Goal: Book appointment/travel/reservation

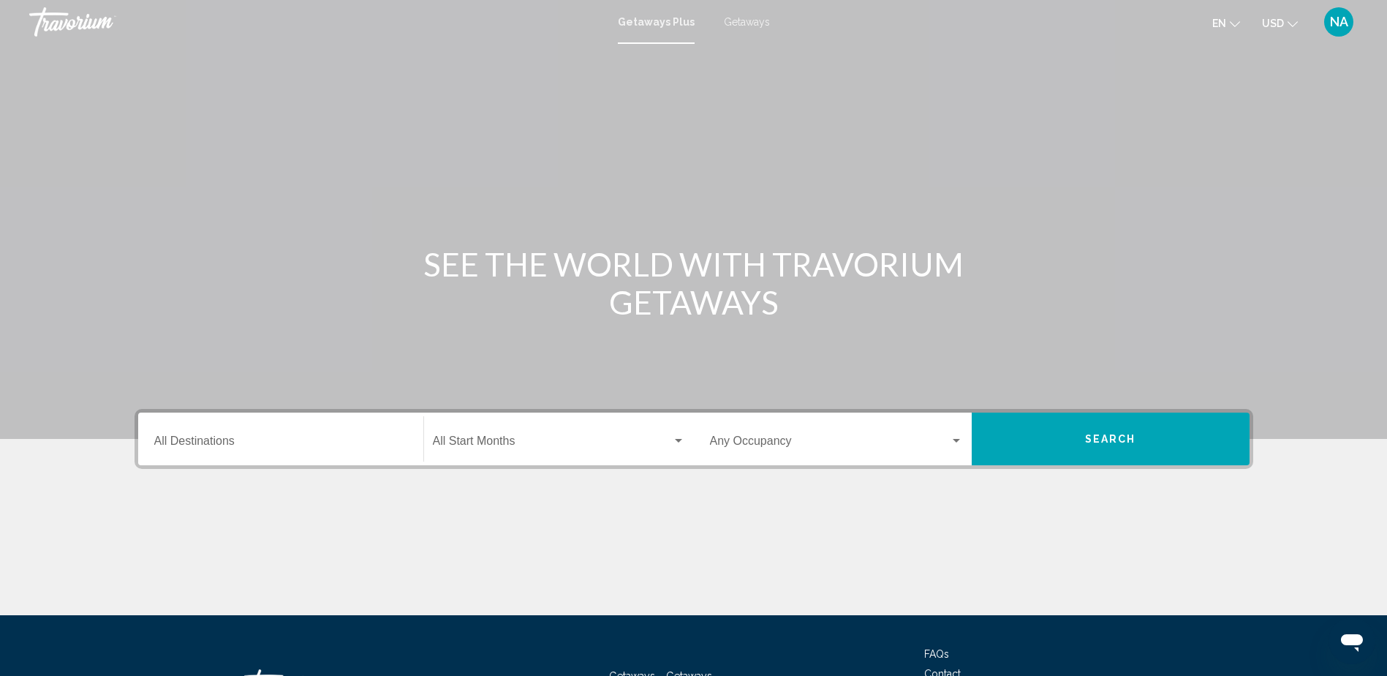
click at [254, 439] on input "Destination All Destinations" at bounding box center [280, 443] width 253 height 13
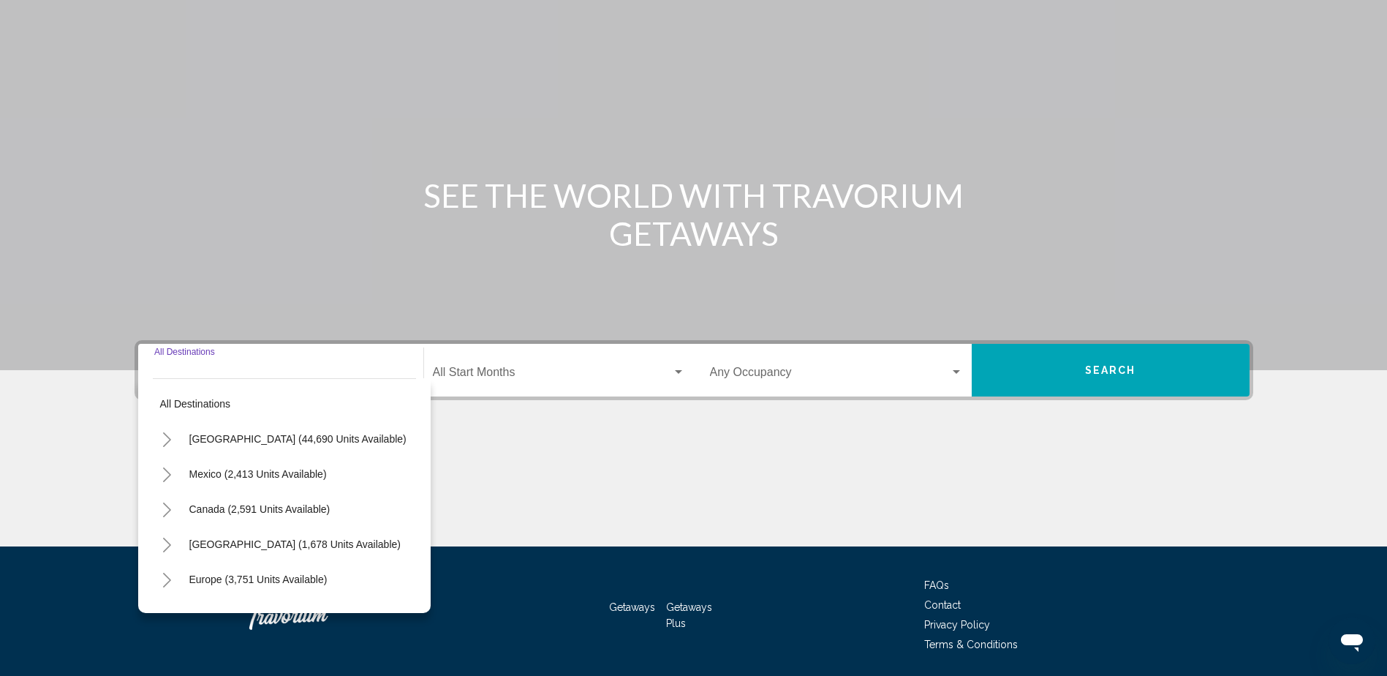
scroll to position [118, 0]
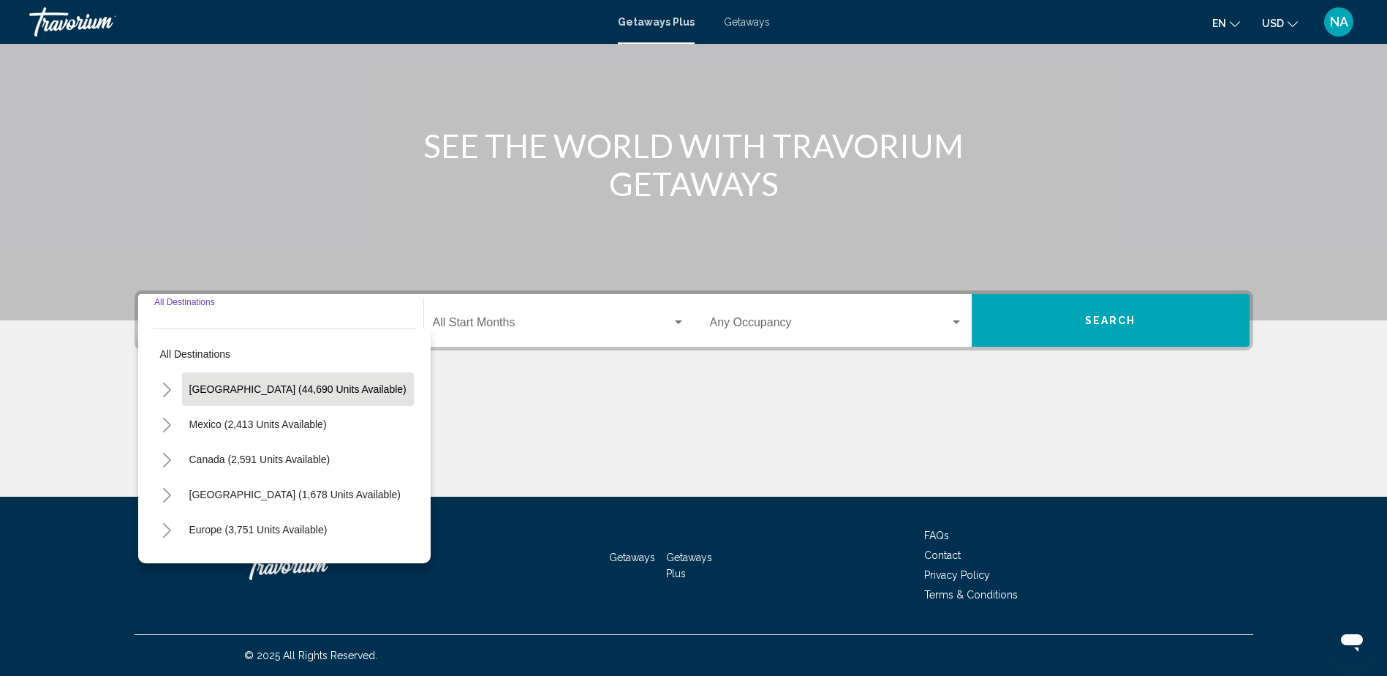
click at [259, 400] on button "[GEOGRAPHIC_DATA] (44,690 units available)" at bounding box center [298, 389] width 232 height 34
type input "**********"
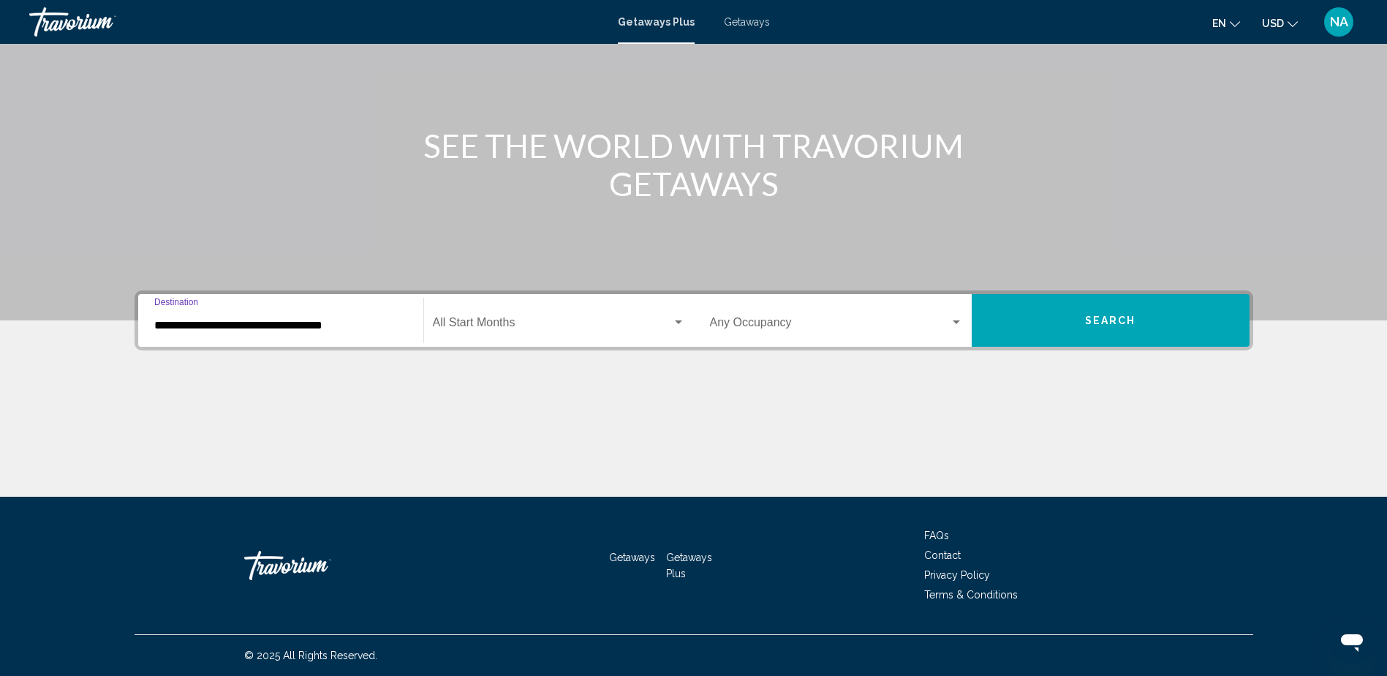
click at [483, 320] on span "Search widget" at bounding box center [552, 325] width 239 height 13
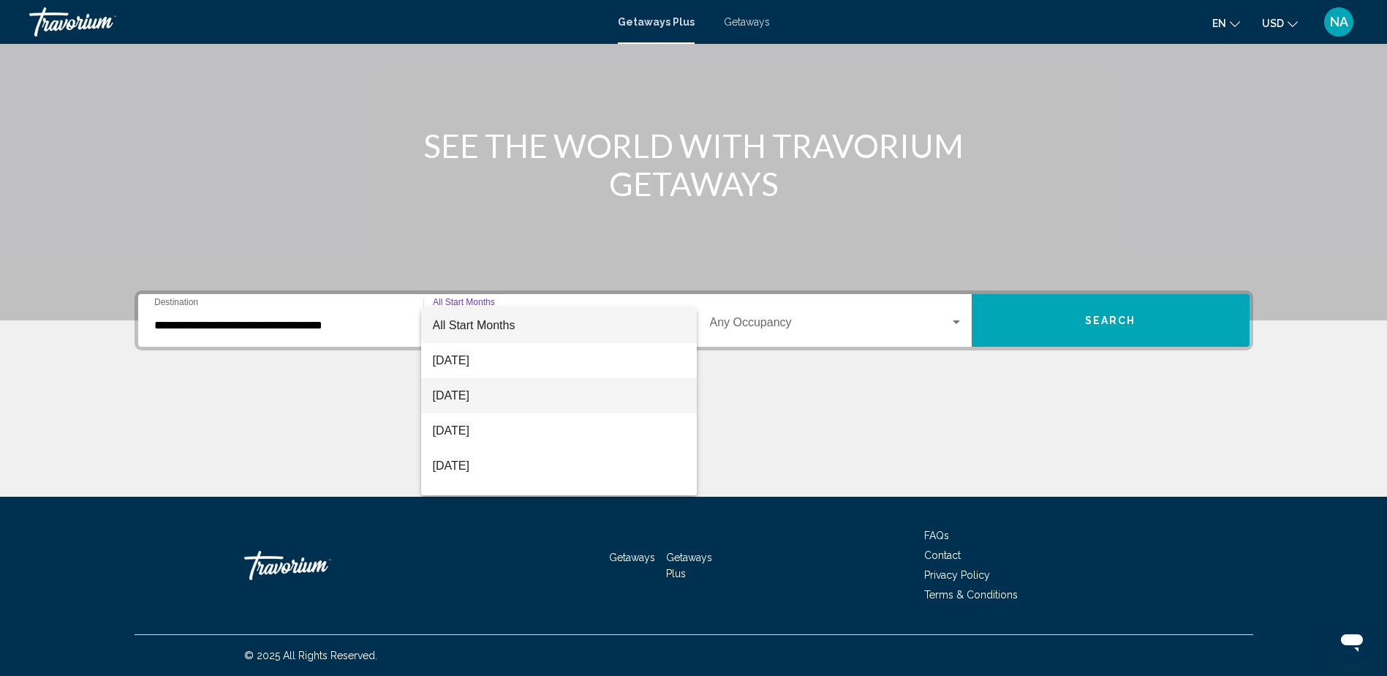
click at [492, 388] on span "[DATE]" at bounding box center [559, 395] width 252 height 35
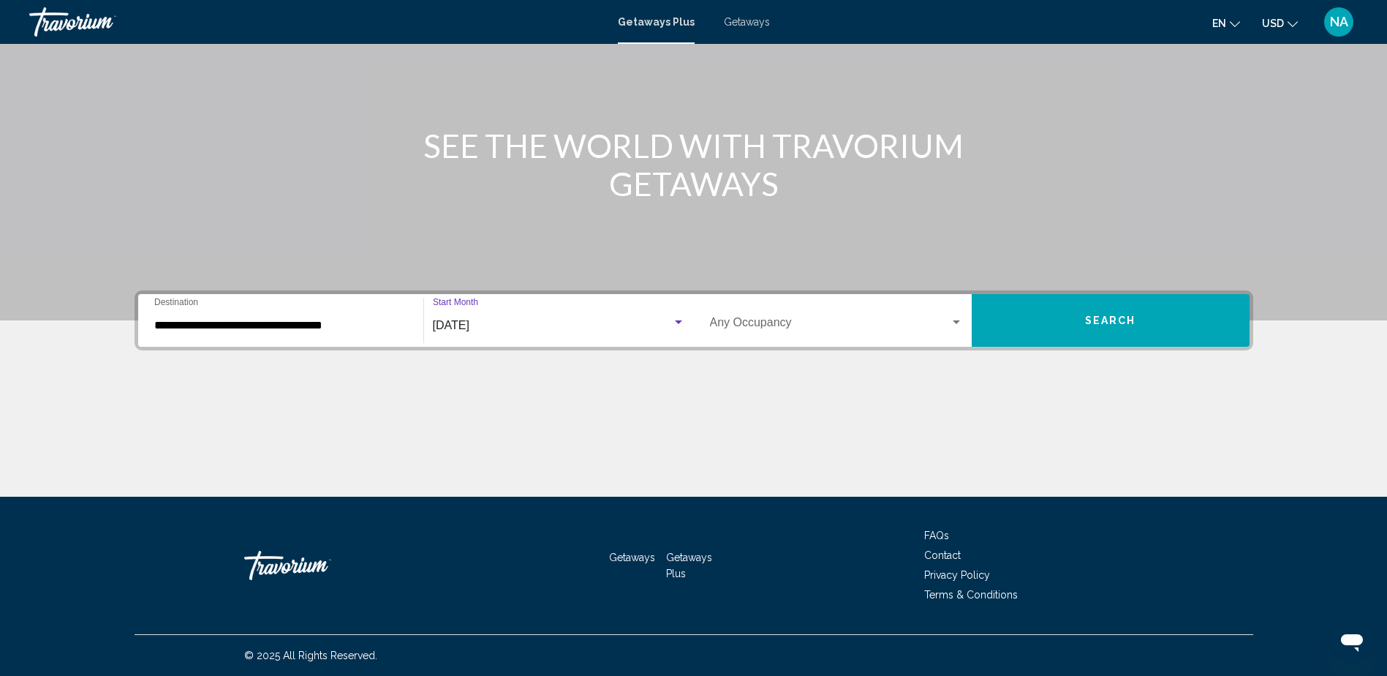
click at [1033, 323] on button "Search" at bounding box center [1111, 320] width 278 height 53
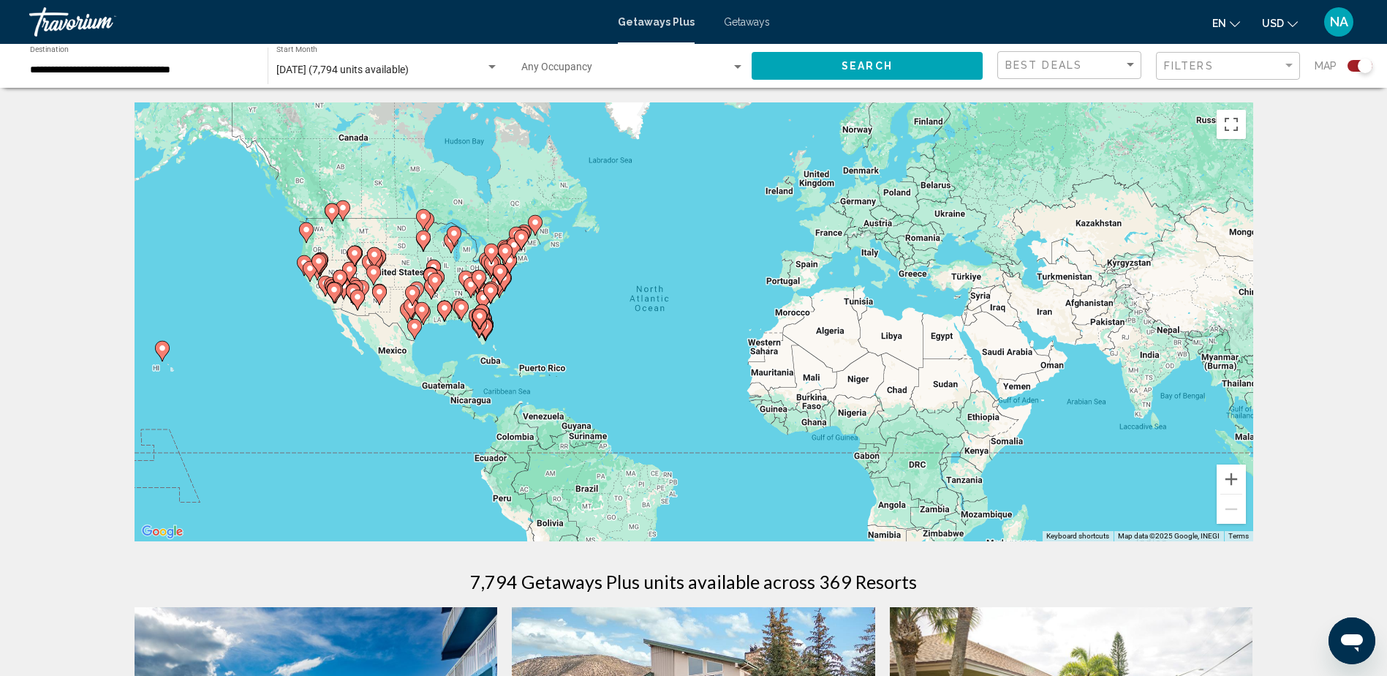
click at [397, 320] on div "To activate drag with keyboard, press Alt + Enter. Once in keyboard drag state,…" at bounding box center [694, 321] width 1119 height 439
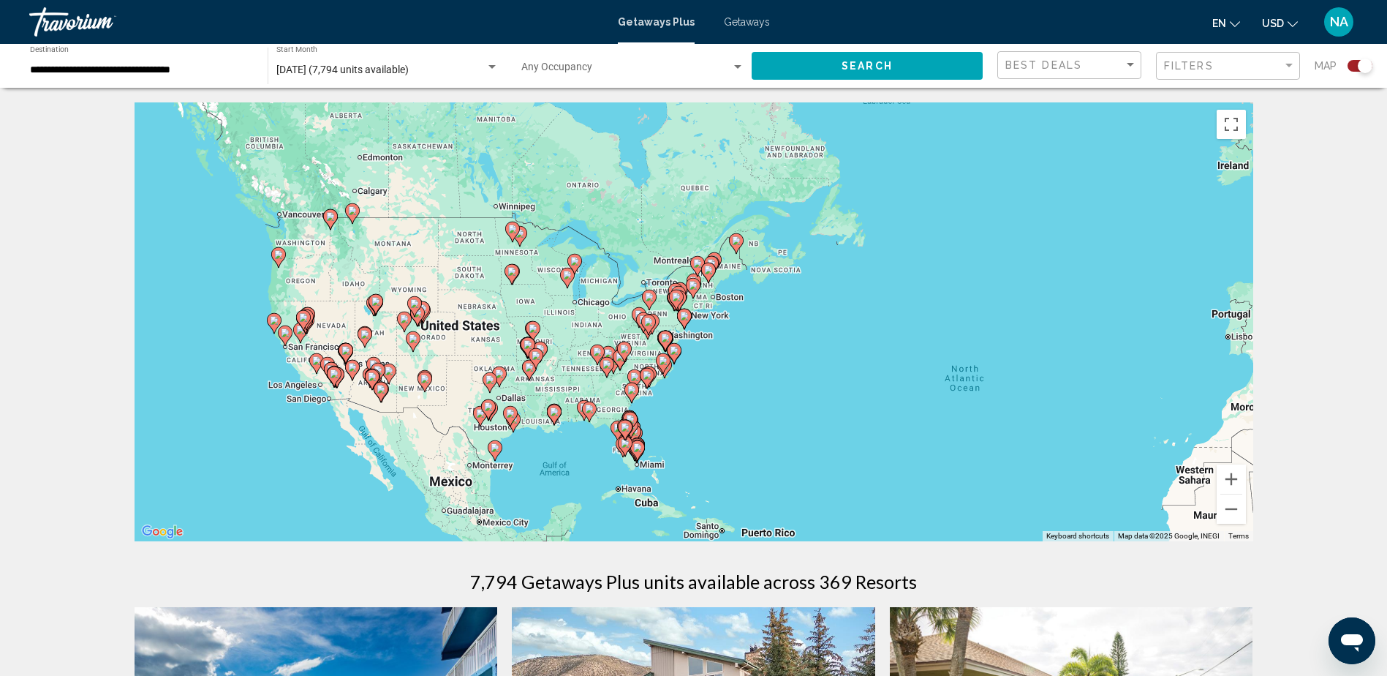
drag, startPoint x: 427, startPoint y: 313, endPoint x: 475, endPoint y: 366, distance: 72.0
click at [475, 373] on div "To activate drag with keyboard, press Alt + Enter. Once in keyboard drag state,…" at bounding box center [694, 321] width 1119 height 439
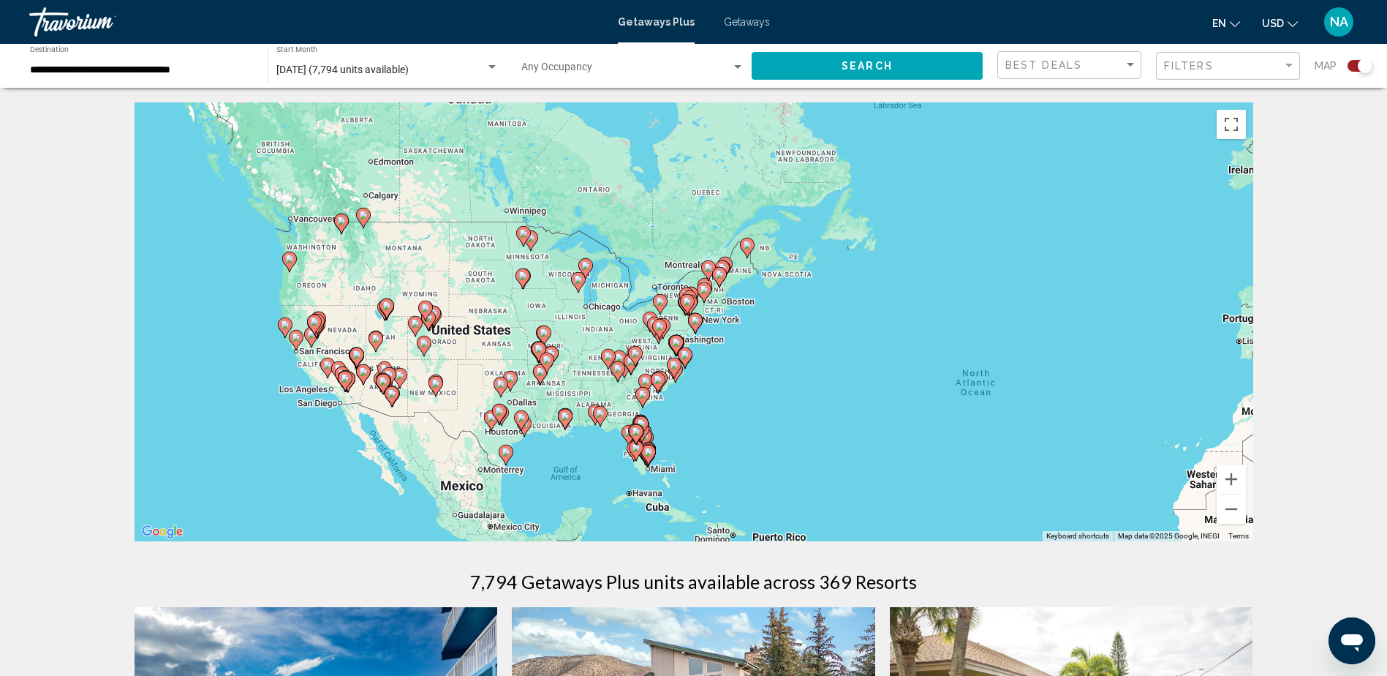
click at [301, 279] on div "To activate drag with keyboard, press Alt + Enter. Once in keyboard drag state,…" at bounding box center [694, 321] width 1119 height 439
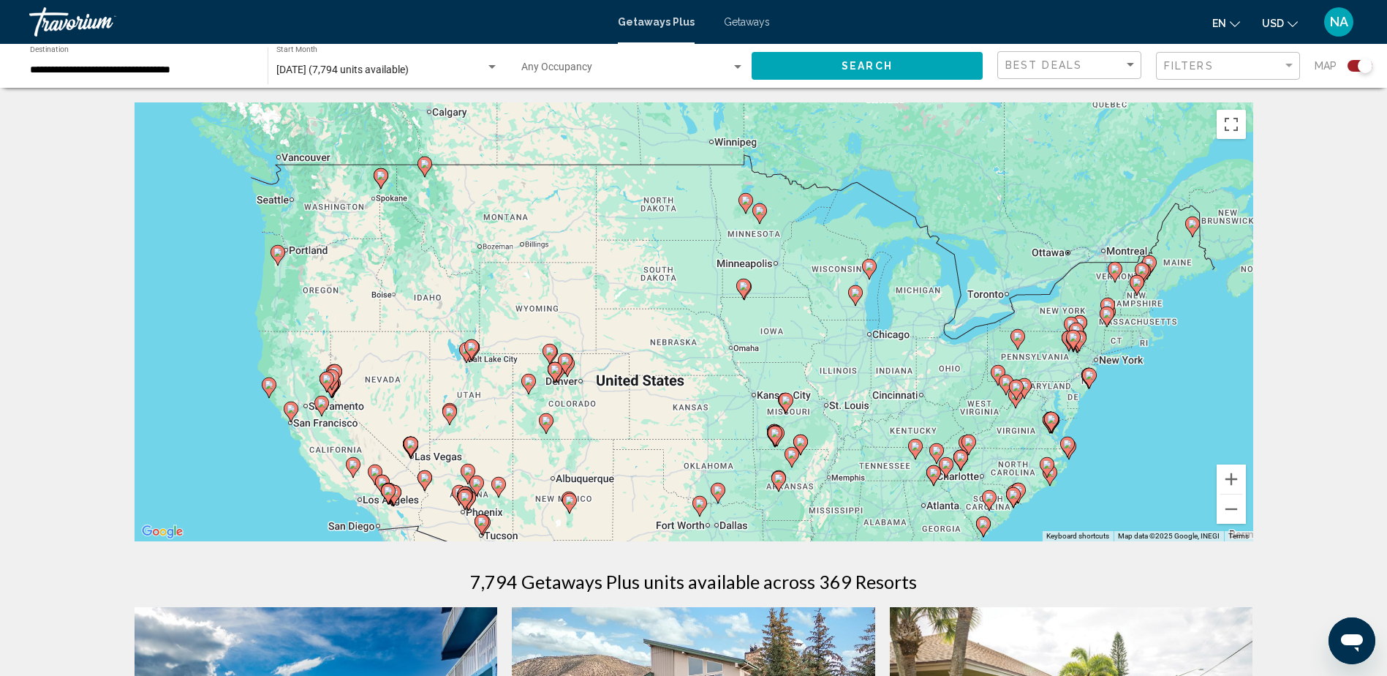
click at [301, 279] on div "To activate drag with keyboard, press Alt + Enter. Once in keyboard drag state,…" at bounding box center [694, 321] width 1119 height 439
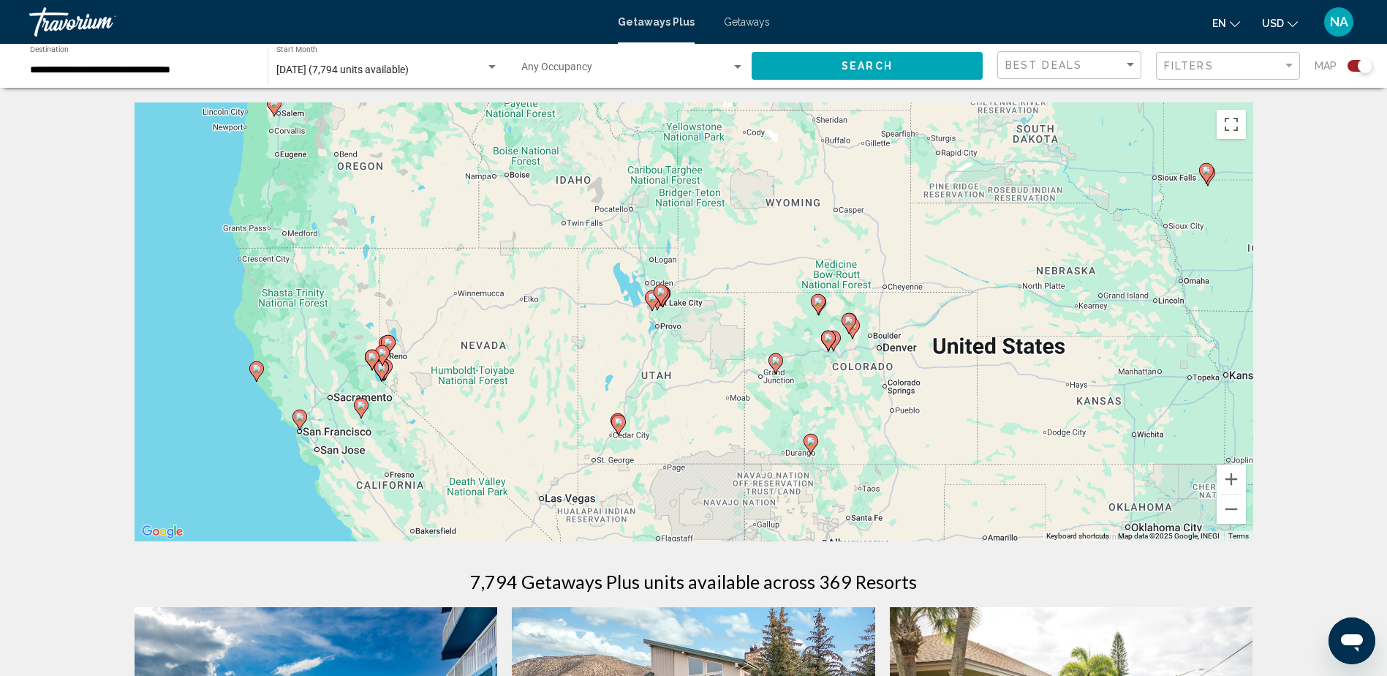
drag, startPoint x: 336, startPoint y: 346, endPoint x: 357, endPoint y: 204, distance: 143.3
click at [357, 204] on div "To activate drag with keyboard, press Alt + Enter. Once in keyboard drag state,…" at bounding box center [694, 321] width 1119 height 439
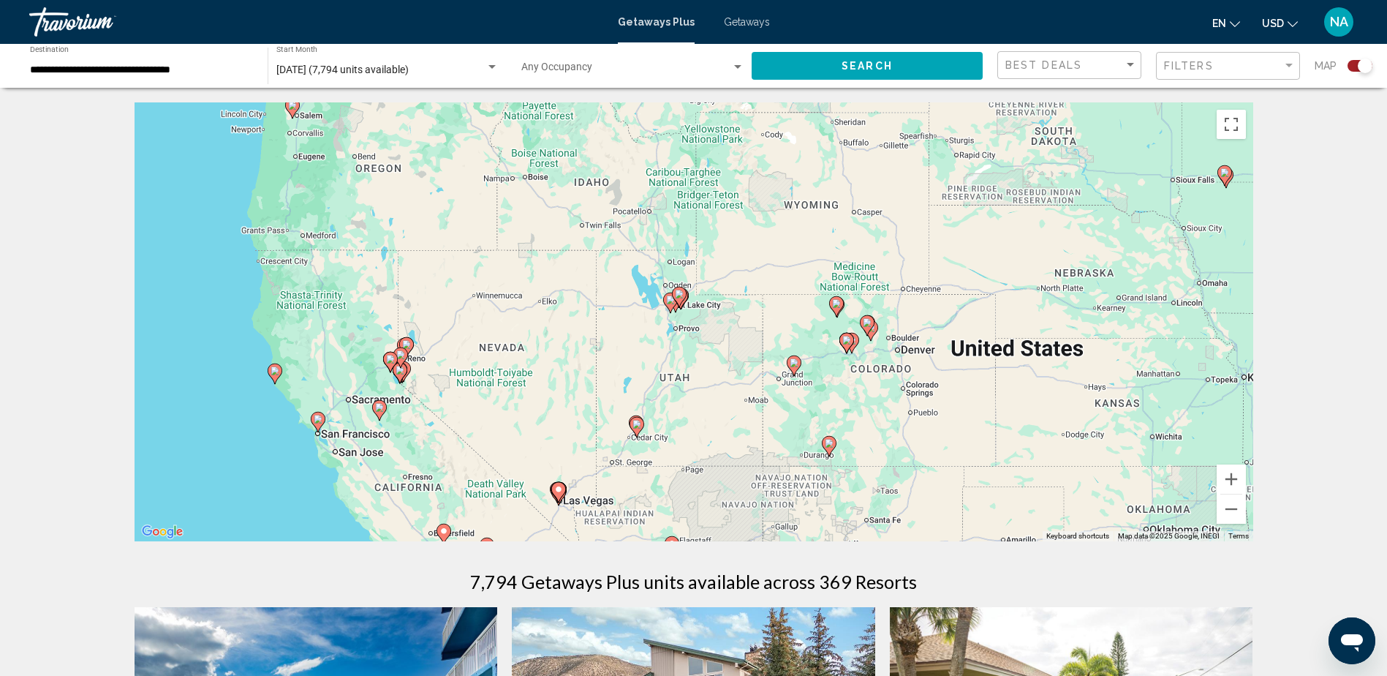
drag, startPoint x: 362, startPoint y: 225, endPoint x: 379, endPoint y: 214, distance: 20.5
click at [379, 214] on div "To activate drag with keyboard, press Alt + Enter. Once in keyboard drag state,…" at bounding box center [694, 321] width 1119 height 439
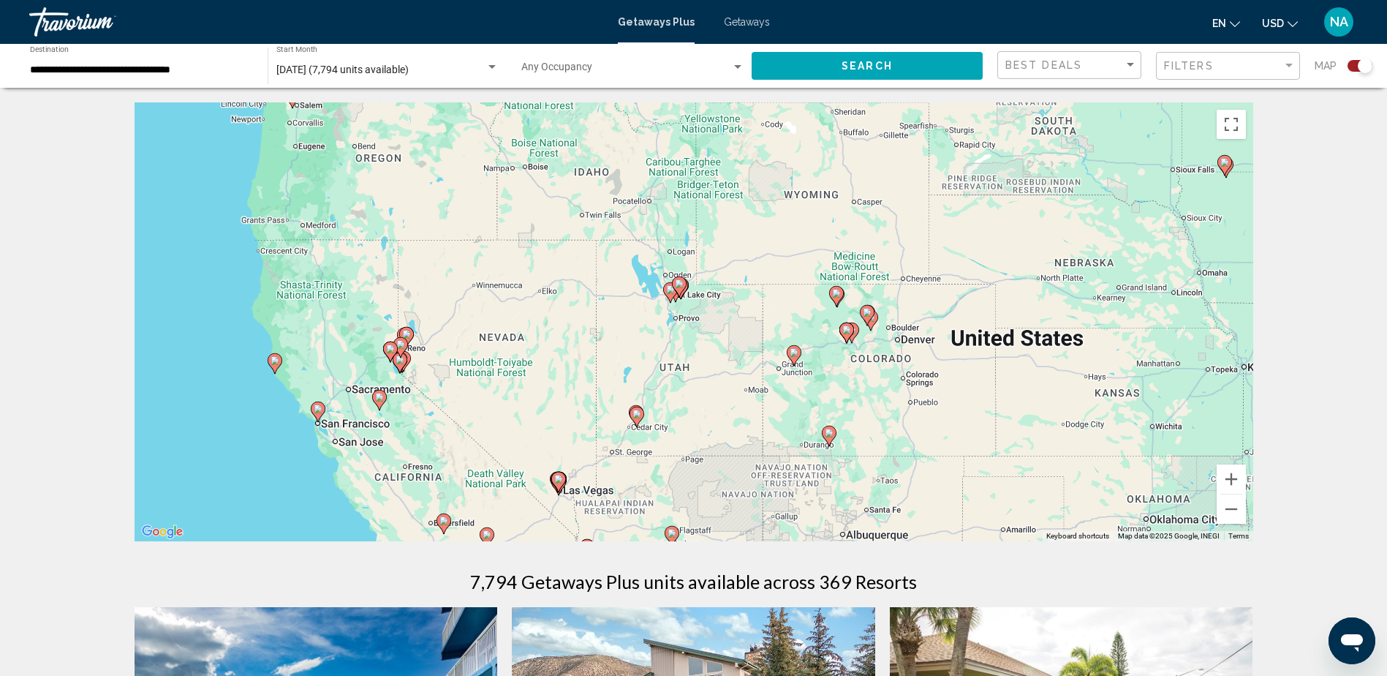
click at [309, 348] on div "To activate drag with keyboard, press Alt + Enter. Once in keyboard drag state,…" at bounding box center [694, 321] width 1119 height 439
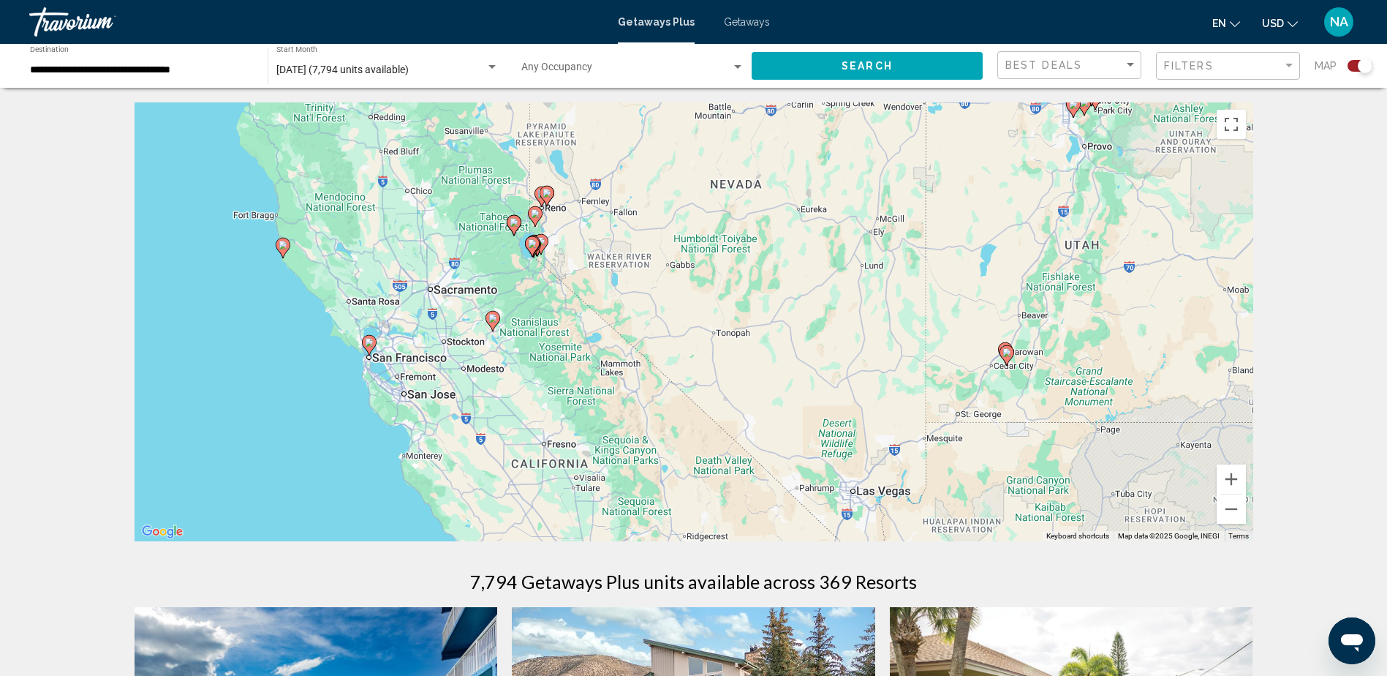
drag, startPoint x: 297, startPoint y: 376, endPoint x: 341, endPoint y: 233, distance: 149.9
click at [341, 233] on div "To activate drag with keyboard, press Alt + Enter. Once in keyboard drag state,…" at bounding box center [694, 321] width 1119 height 439
click at [338, 296] on div "To activate drag with keyboard, press Alt + Enter. Once in keyboard drag state,…" at bounding box center [694, 321] width 1119 height 439
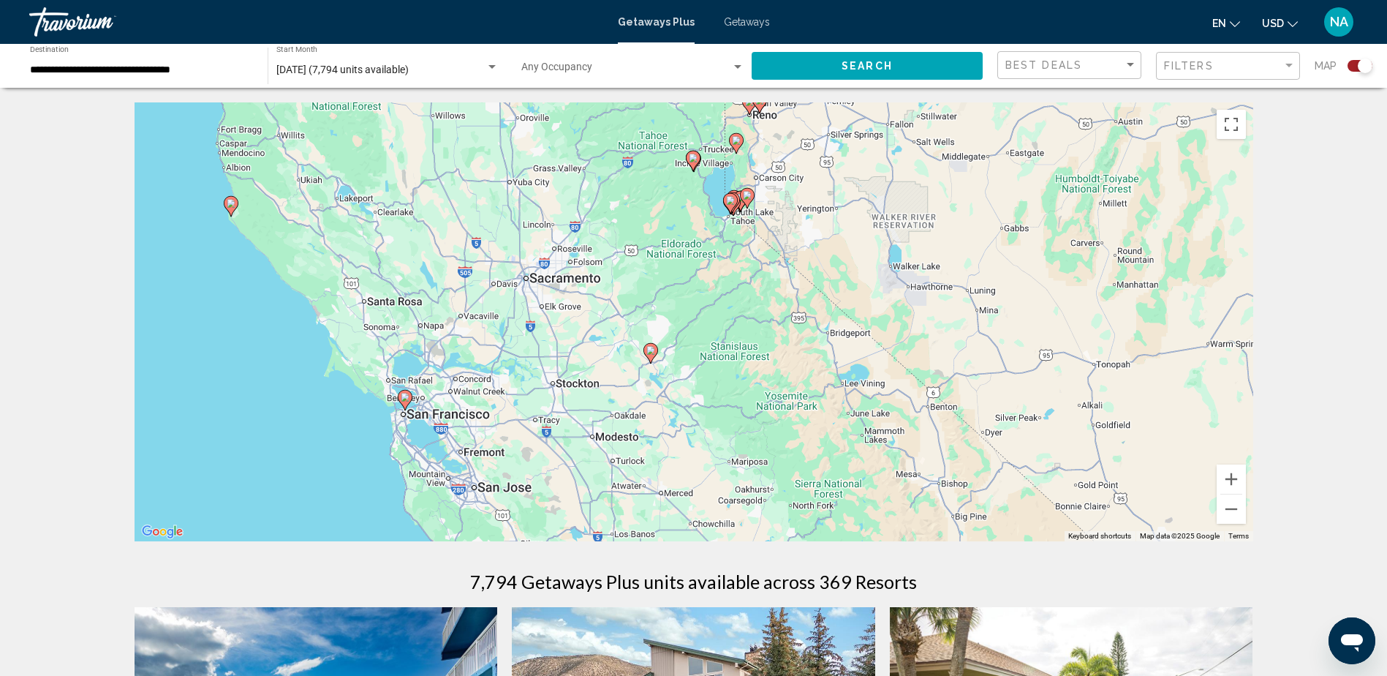
click at [229, 211] on icon "Main content" at bounding box center [231, 206] width 15 height 20
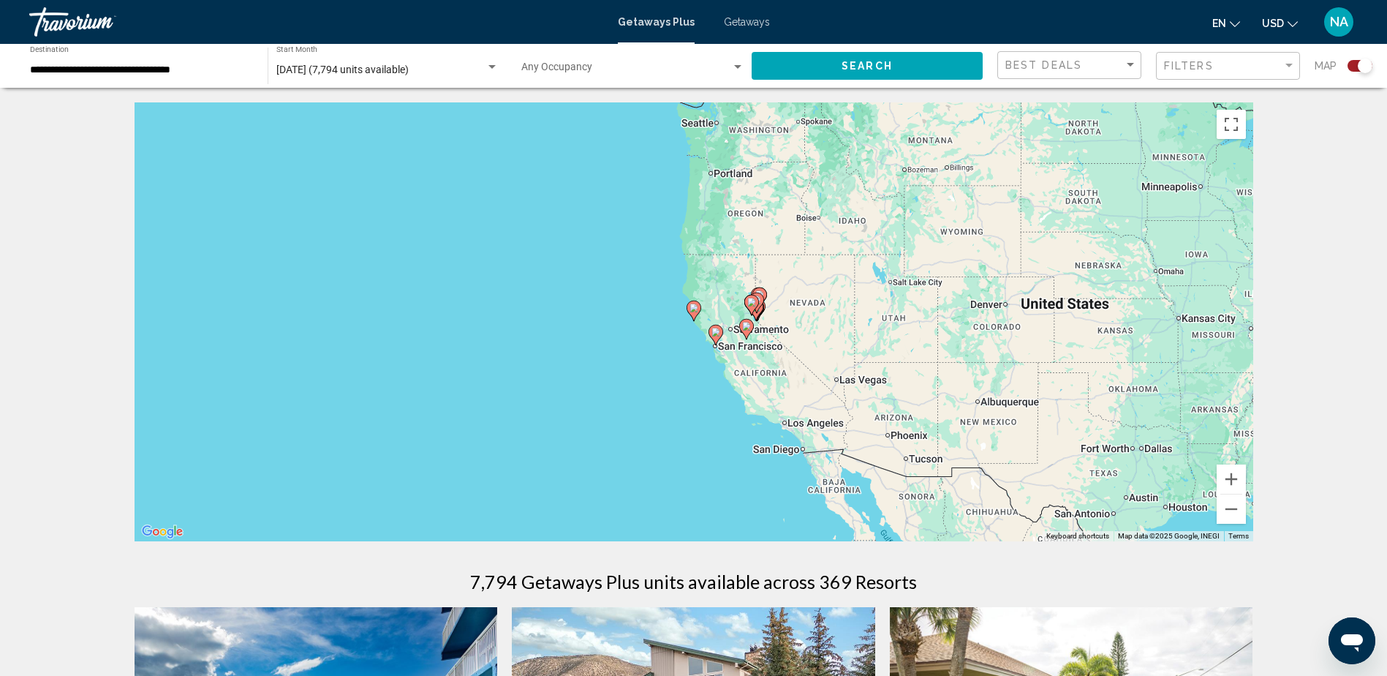
click at [692, 312] on image "Main content" at bounding box center [694, 307] width 9 height 9
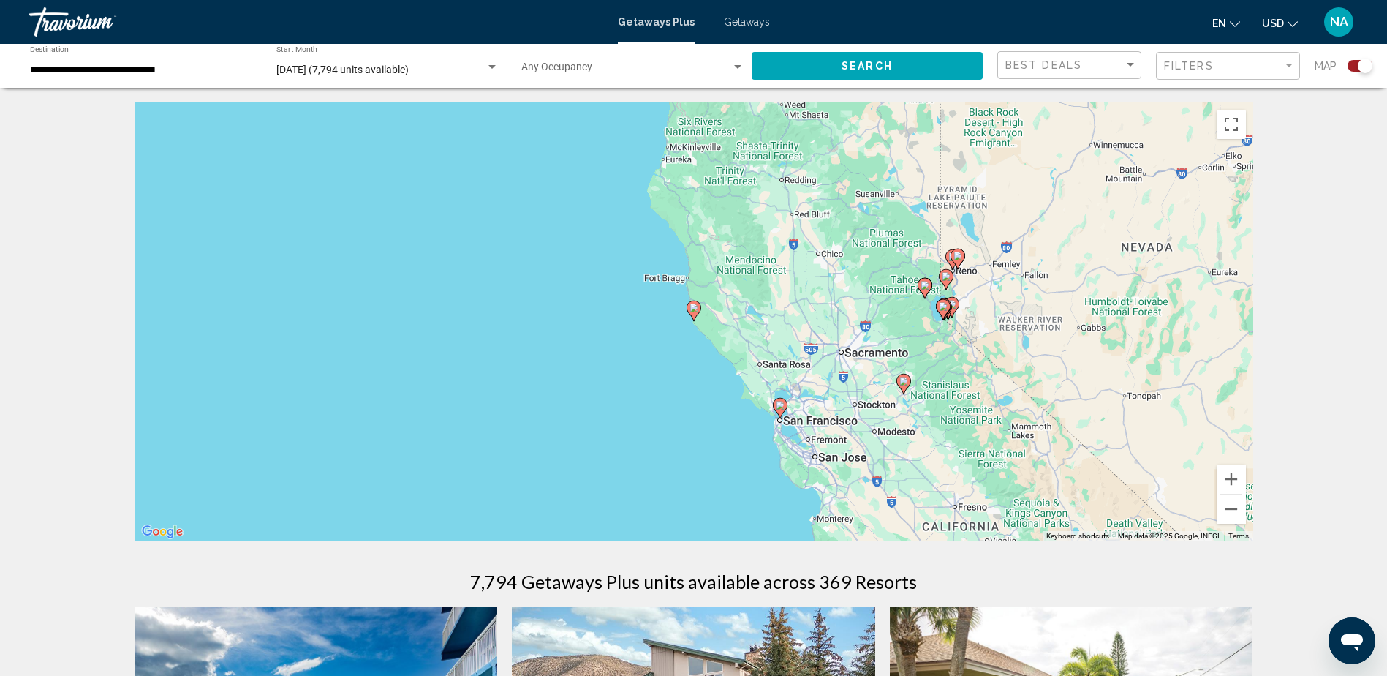
click at [692, 312] on image "Main content" at bounding box center [694, 307] width 9 height 9
type input "**********"
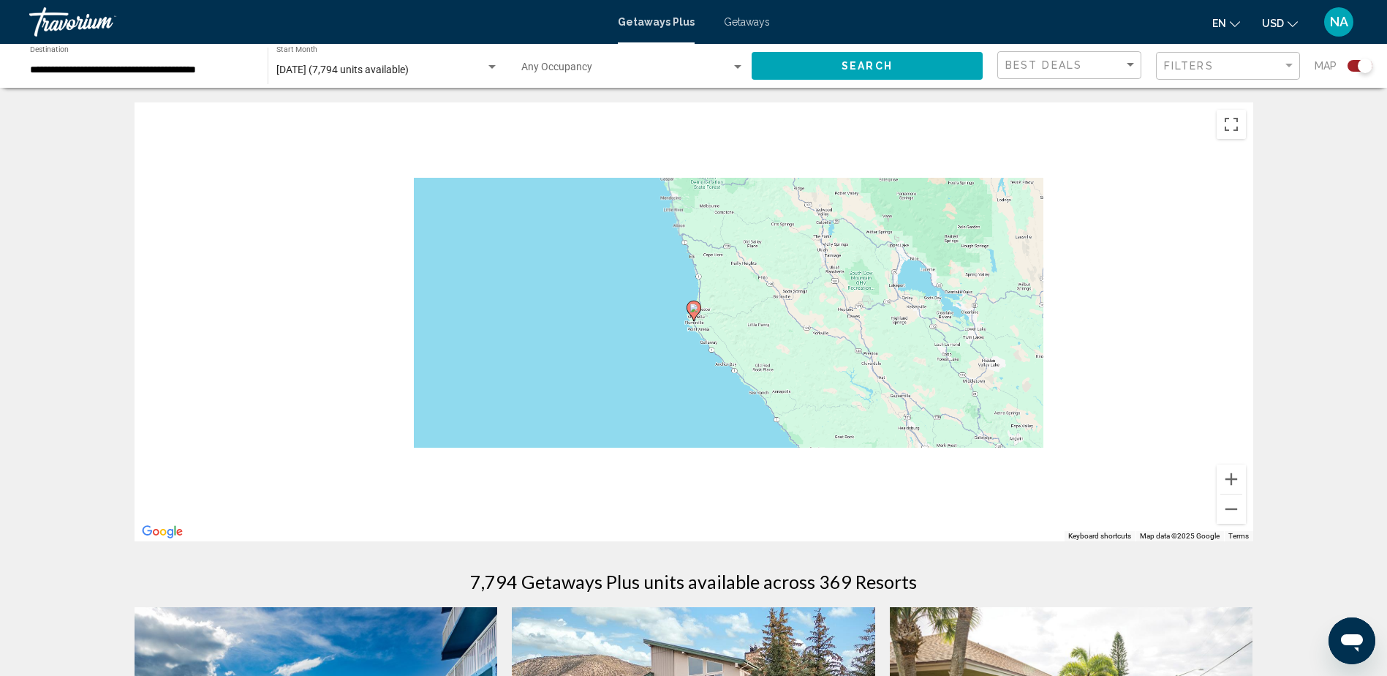
click at [692, 312] on image "Main content" at bounding box center [694, 307] width 9 height 9
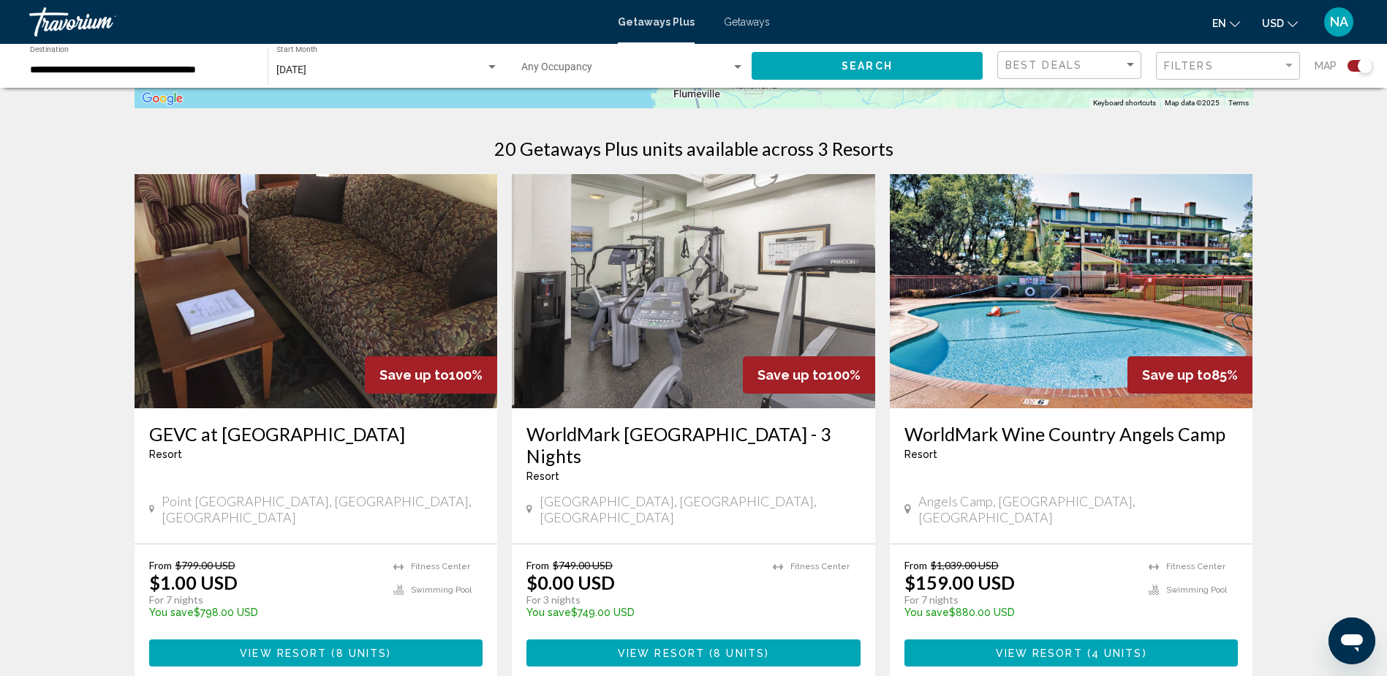
scroll to position [439, 0]
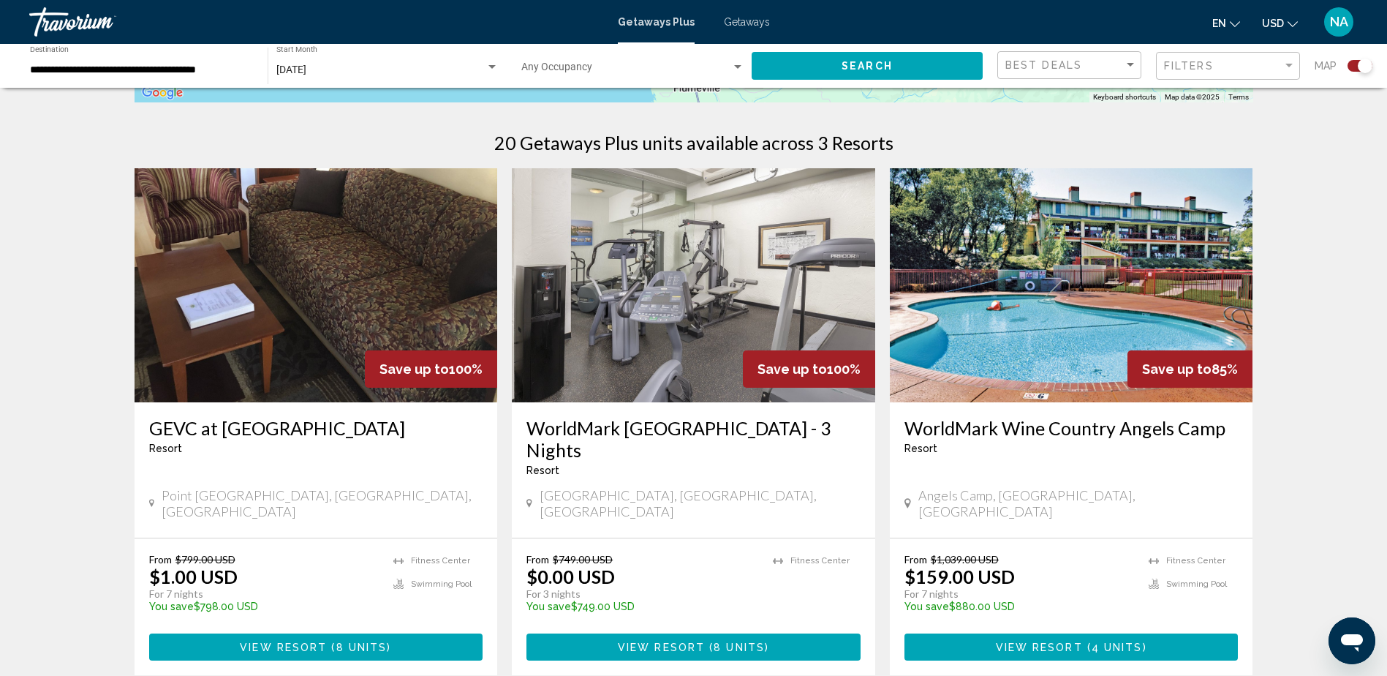
click at [693, 339] on img "Main content" at bounding box center [693, 285] width 363 height 234
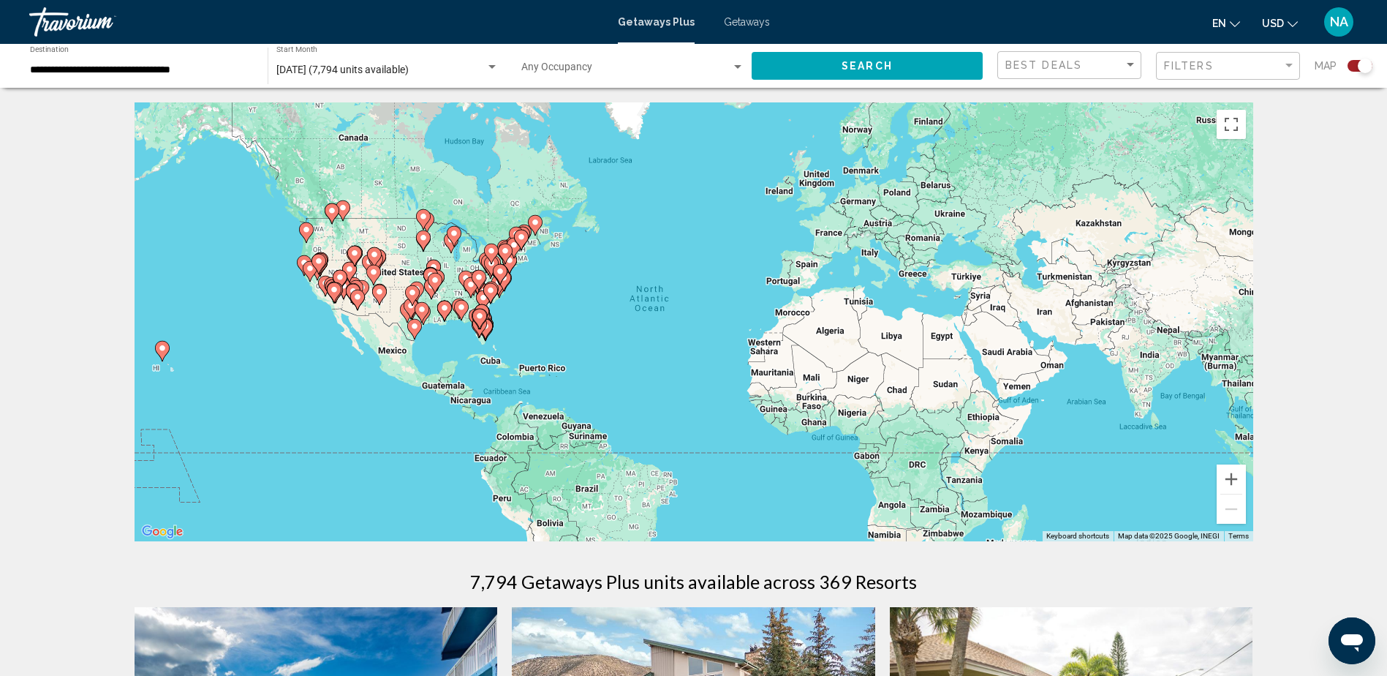
click at [505, 335] on div "To activate drag with keyboard, press Alt + Enter. Once in keyboard drag state,…" at bounding box center [694, 321] width 1119 height 439
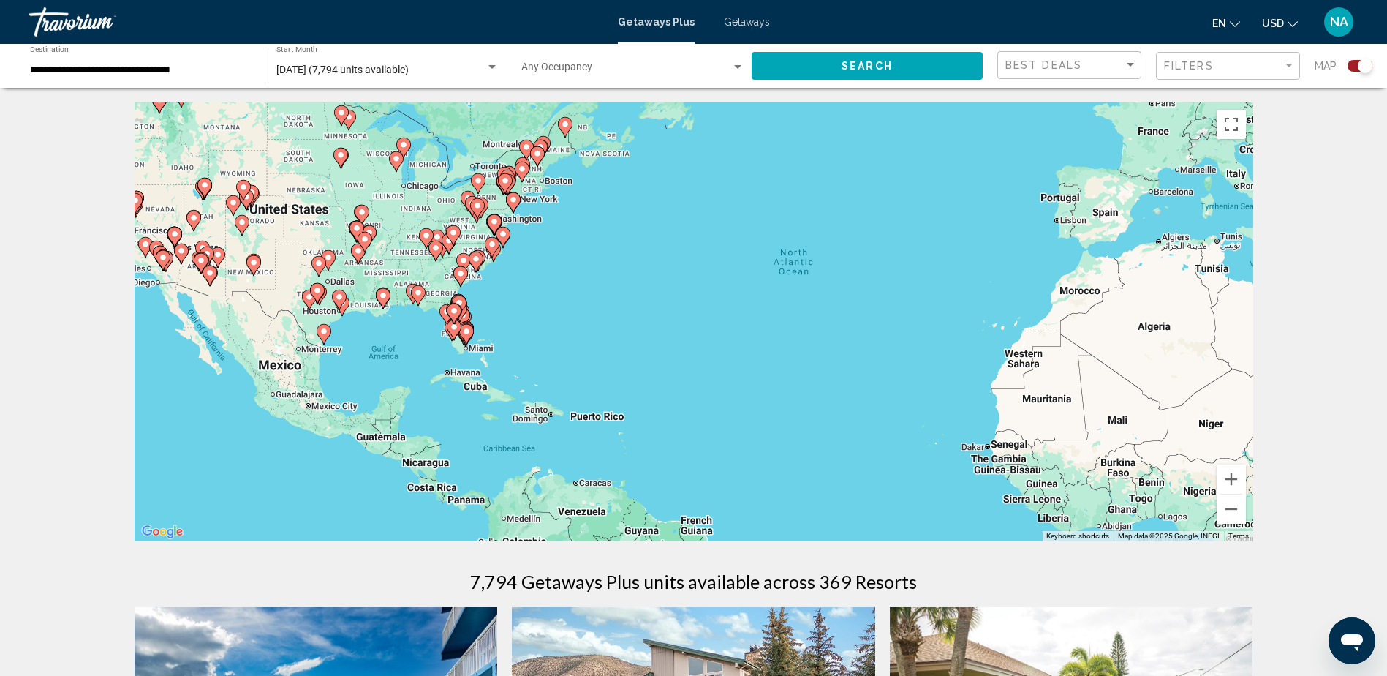
click at [505, 335] on div "To activate drag with keyboard, press Alt + Enter. Once in keyboard drag state,…" at bounding box center [694, 321] width 1119 height 439
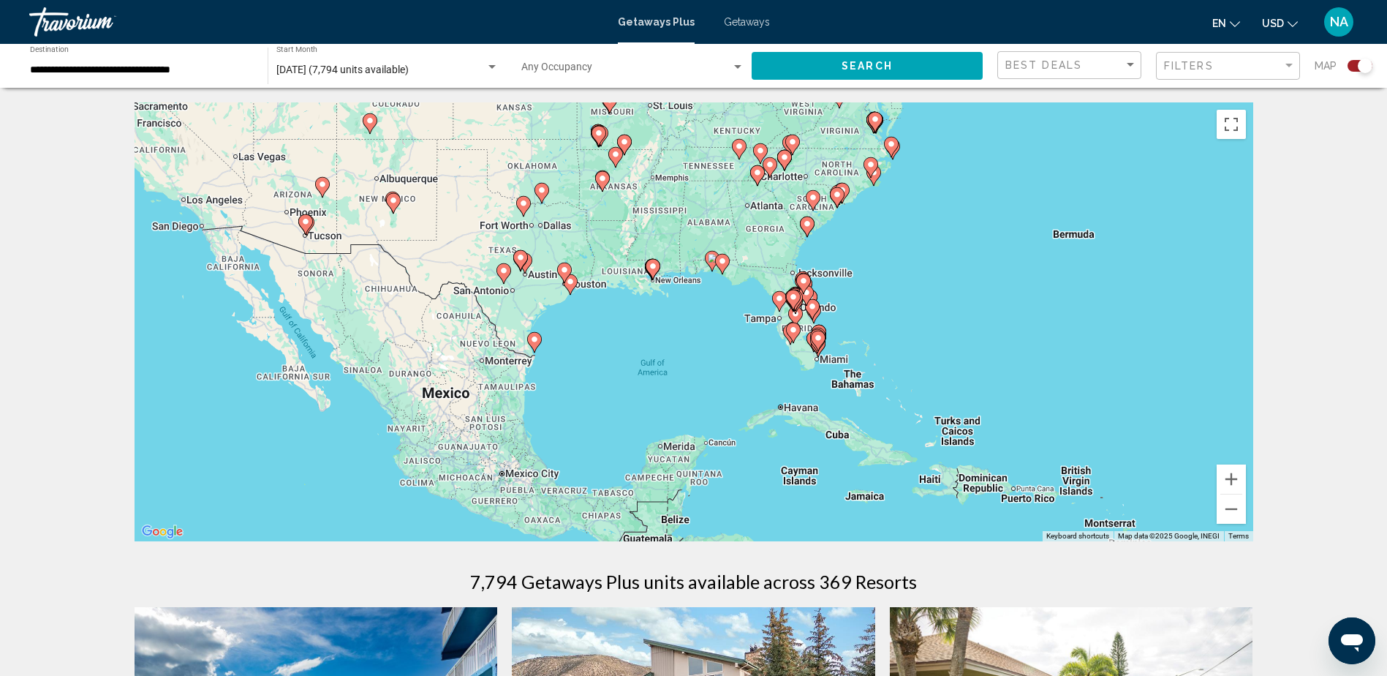
drag, startPoint x: 478, startPoint y: 286, endPoint x: 876, endPoint y: 282, distance: 398.6
click at [876, 282] on div "To activate drag with keyboard, press Alt + Enter. Once in keyboard drag state,…" at bounding box center [694, 321] width 1119 height 439
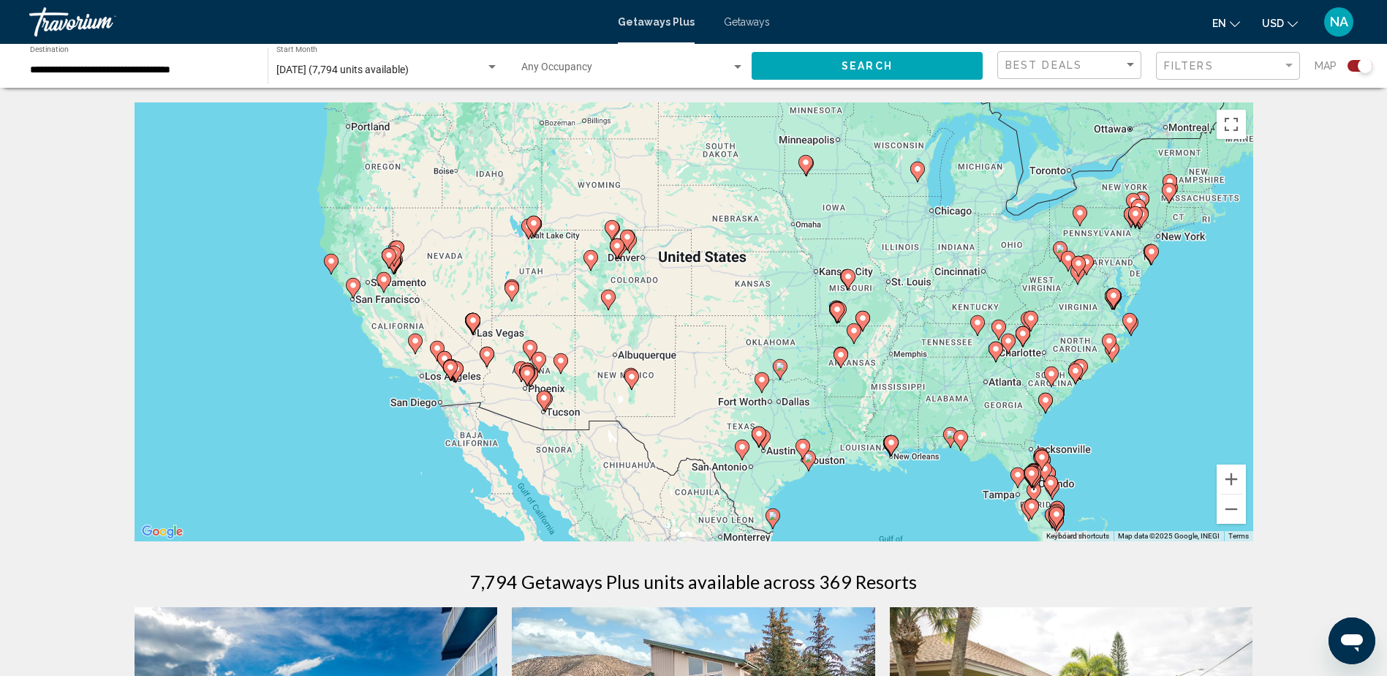
drag, startPoint x: 360, startPoint y: 195, endPoint x: 604, endPoint y: 372, distance: 302.1
click at [604, 372] on div "To activate drag with keyboard, press Alt + Enter. Once in keyboard drag state,…" at bounding box center [694, 321] width 1119 height 439
click at [409, 64] on span "[DATE] (7,794 units available)" at bounding box center [342, 70] width 132 height 12
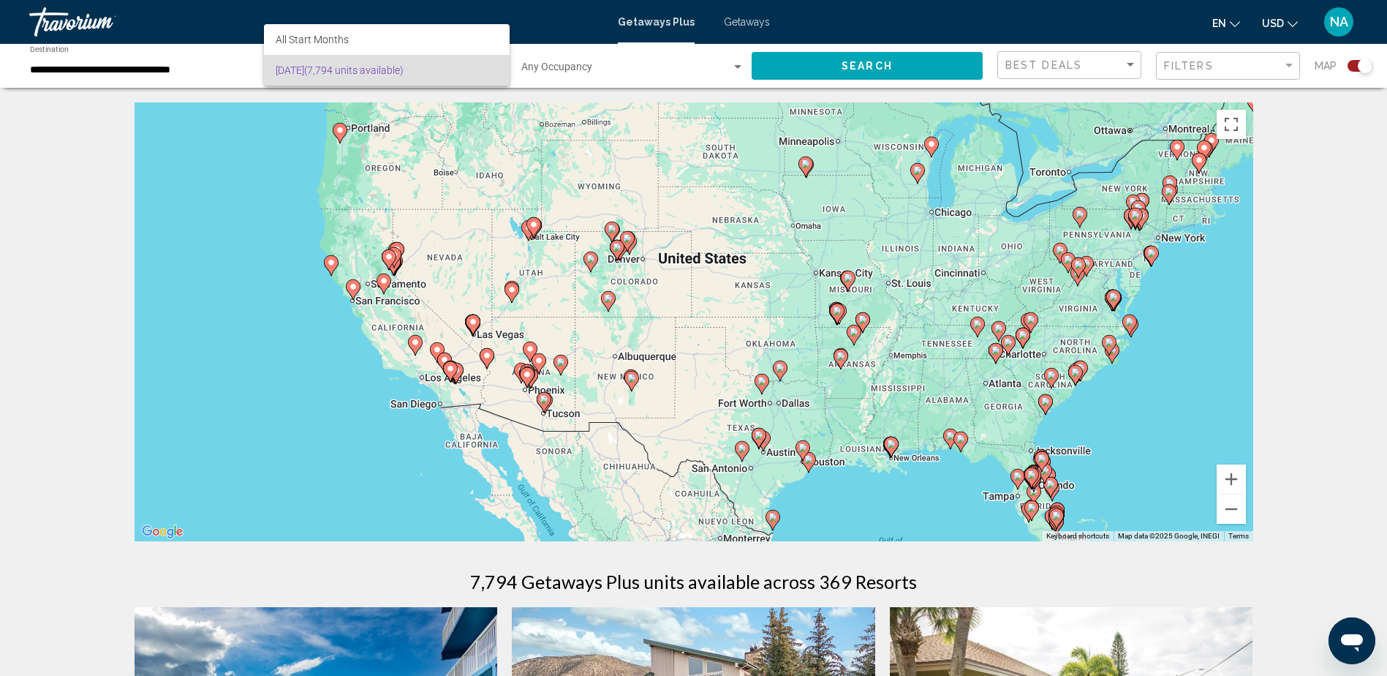
click at [440, 250] on div at bounding box center [693, 338] width 1387 height 676
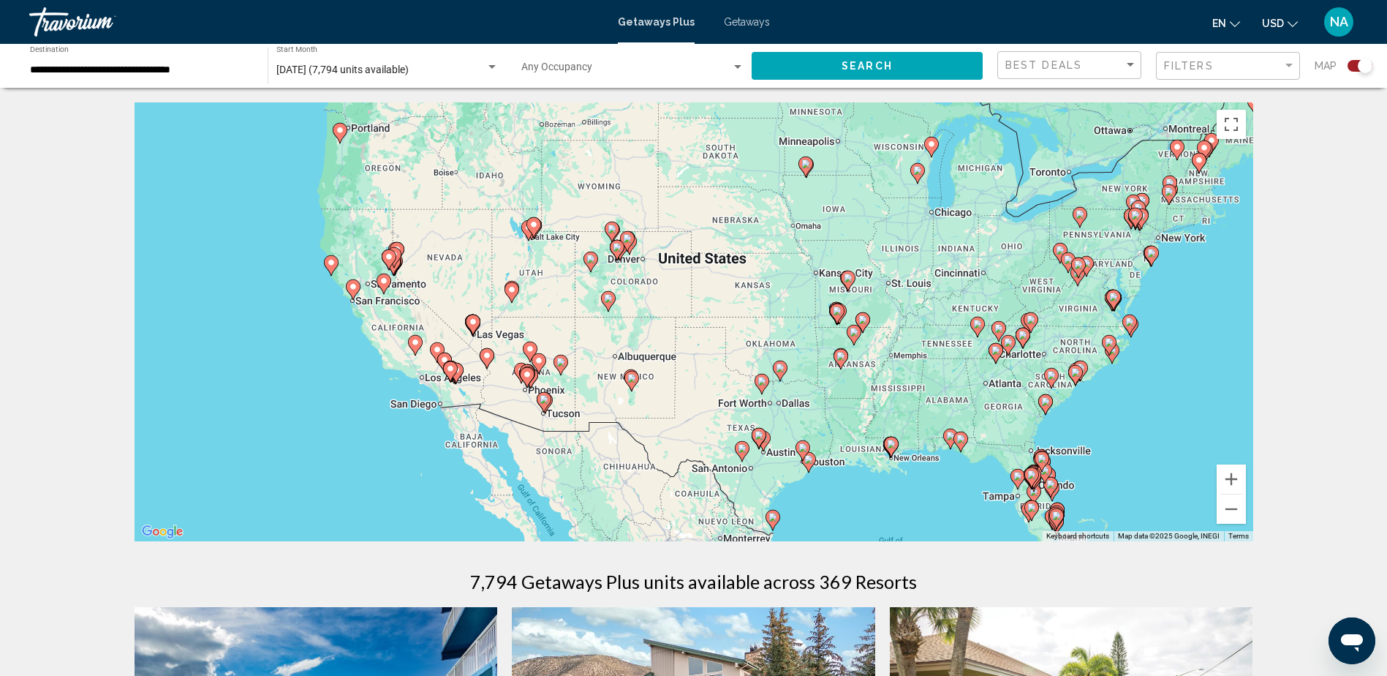
click at [440, 250] on div "To activate drag with keyboard, press Alt + Enter. Once in keyboard drag state,…" at bounding box center [694, 321] width 1119 height 439
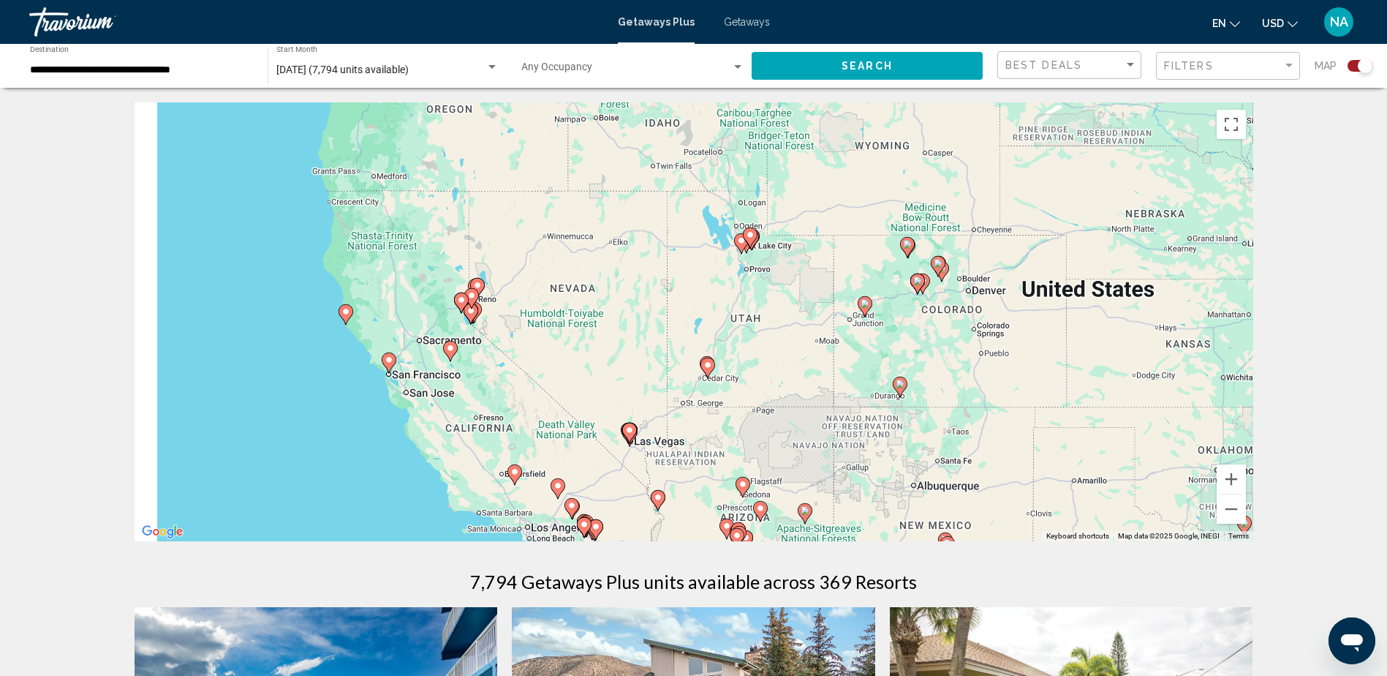
drag, startPoint x: 457, startPoint y: 179, endPoint x: 641, endPoint y: 181, distance: 184.3
click at [641, 181] on div "To activate drag with keyboard, press Alt + Enter. Once in keyboard drag state,…" at bounding box center [694, 321] width 1119 height 439
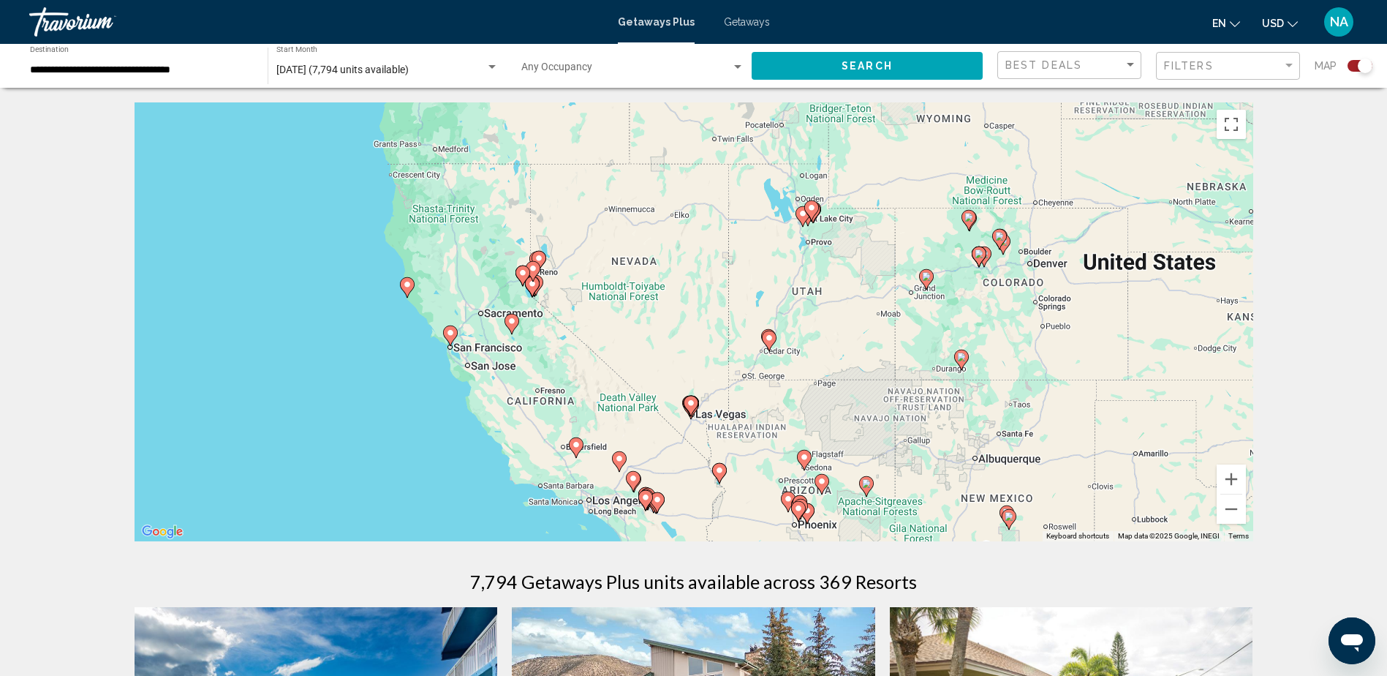
click at [488, 320] on div "To activate drag with keyboard, press Alt + Enter. Once in keyboard drag state,…" at bounding box center [694, 321] width 1119 height 439
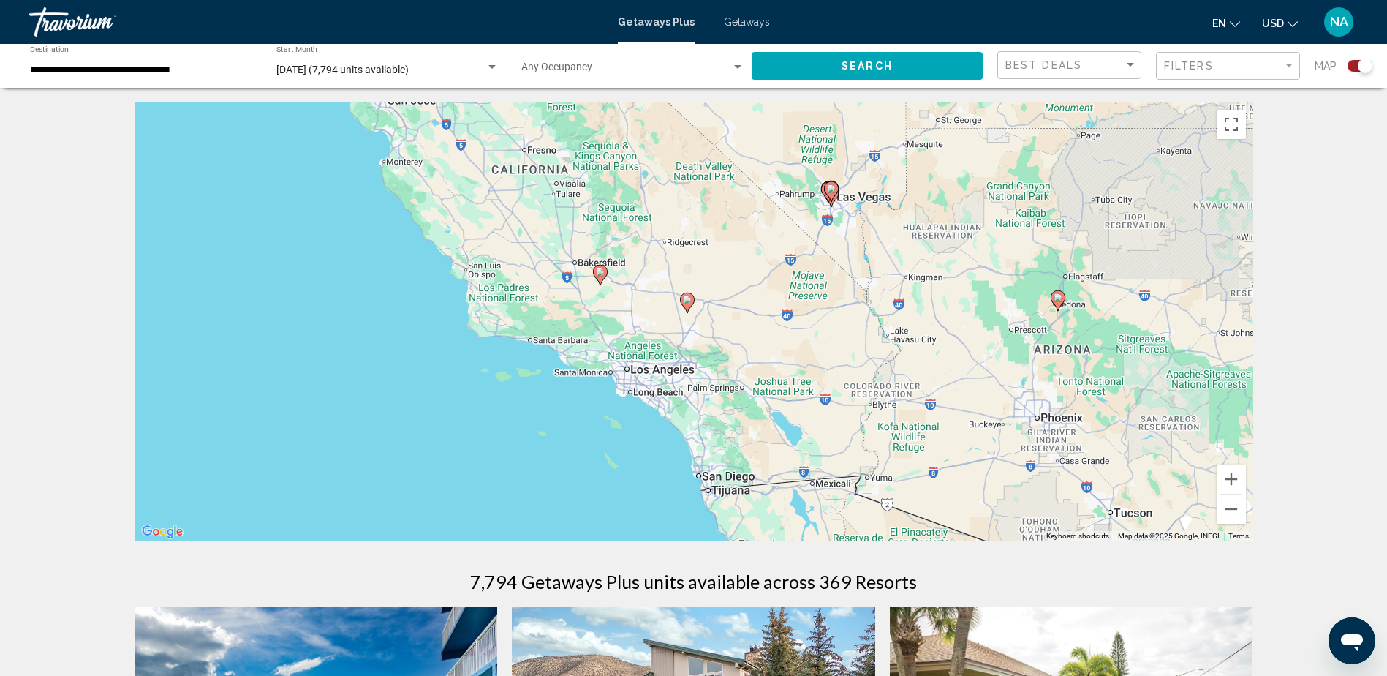
drag, startPoint x: 491, startPoint y: 303, endPoint x: 429, endPoint y: -13, distance: 322.7
click at [429, 0] on html "**********" at bounding box center [693, 338] width 1387 height 676
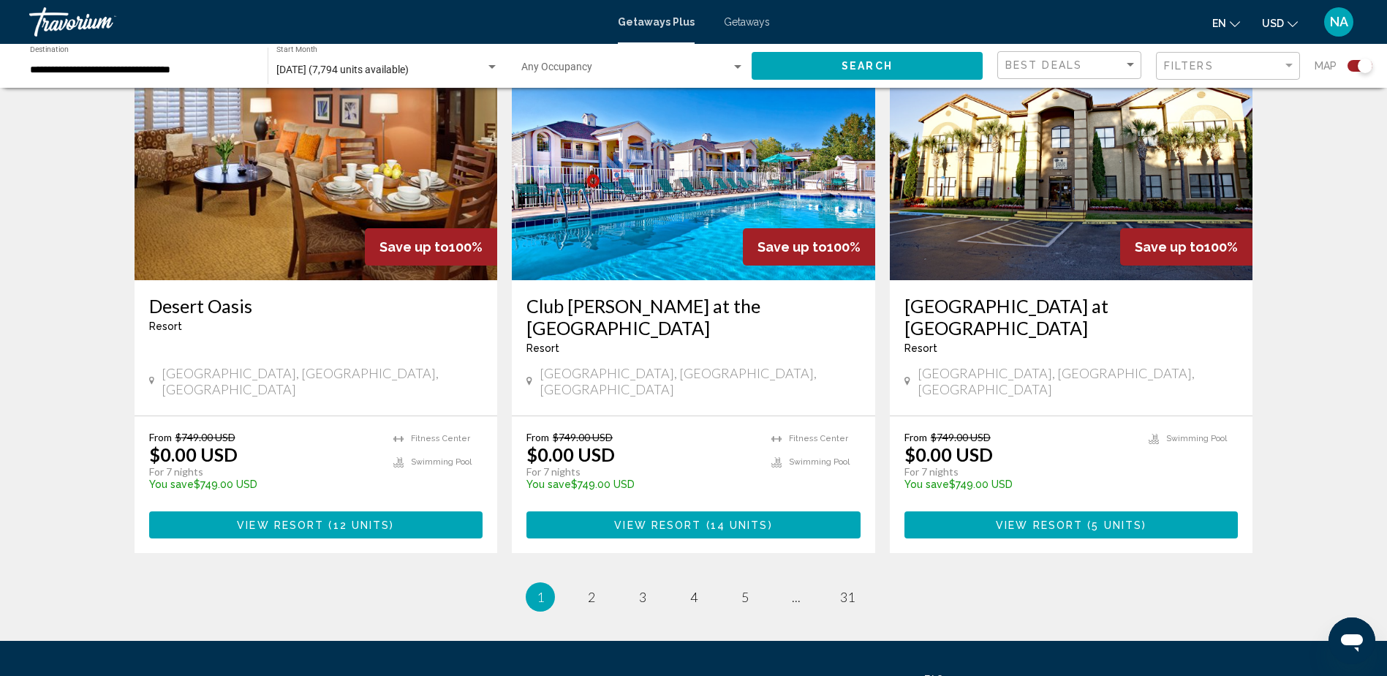
scroll to position [2162, 0]
